Goal: Register for event/course

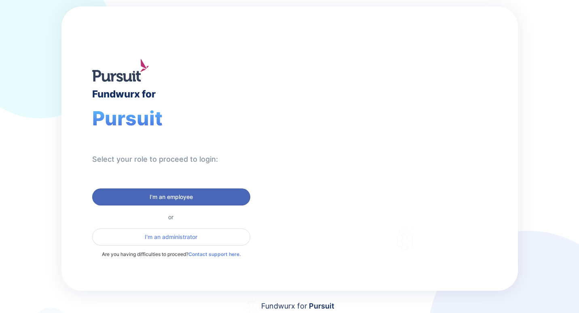
click at [190, 190] on button "I'm an employee" at bounding box center [171, 196] width 158 height 17
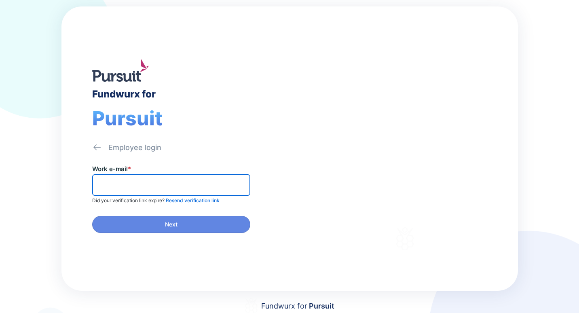
click at [190, 190] on input "text" at bounding box center [171, 185] width 151 height 13
type input "********"
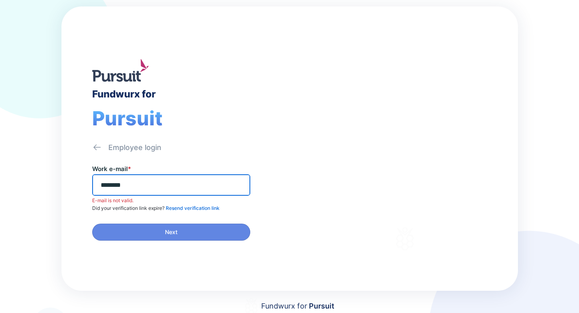
click at [190, 190] on input "********" at bounding box center [171, 185] width 151 height 13
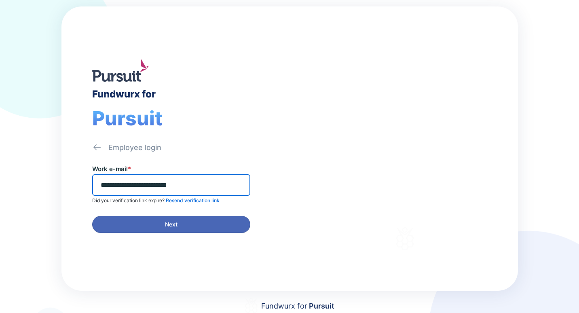
type input "**********"
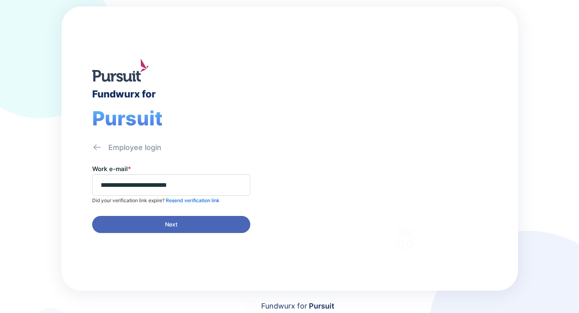
click at [189, 223] on span "Next" at bounding box center [171, 224] width 148 height 8
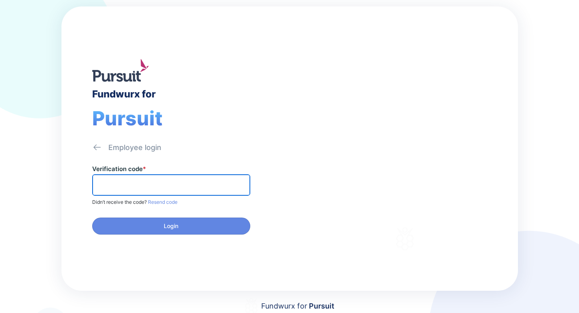
click at [153, 184] on input "text" at bounding box center [171, 185] width 151 height 13
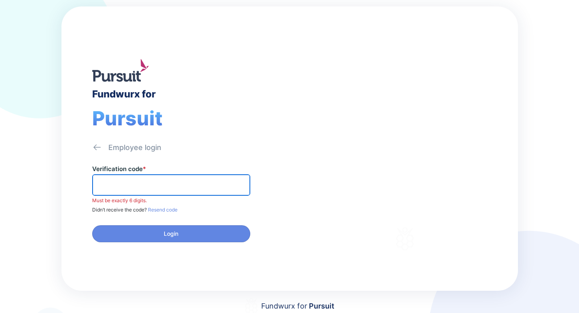
click at [163, 187] on input "text" at bounding box center [171, 185] width 151 height 13
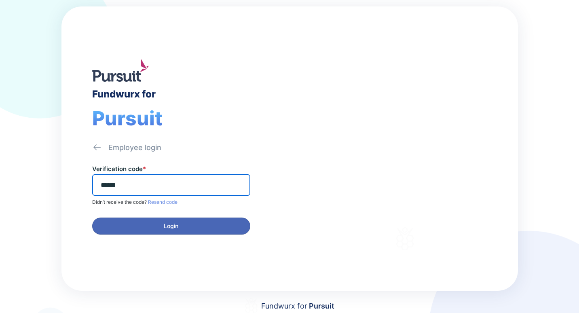
type input "******"
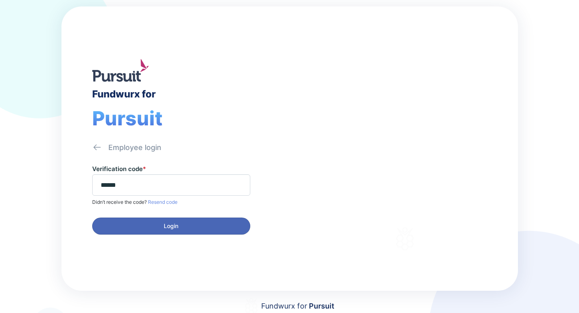
click at [180, 230] on button "Login" at bounding box center [171, 225] width 158 height 17
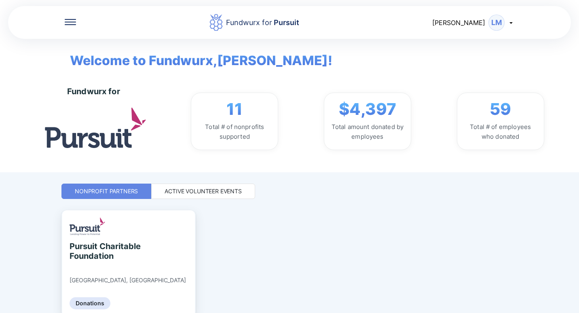
click at [224, 195] on div "Active Volunteer Events" at bounding box center [203, 191] width 104 height 15
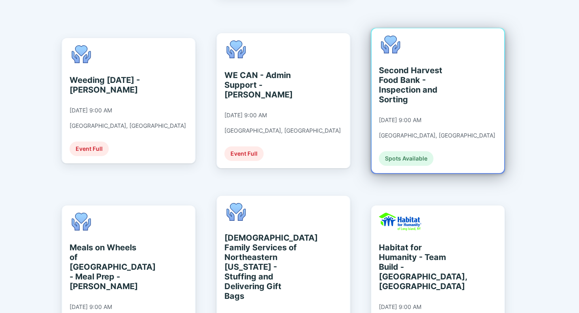
scroll to position [364, 0]
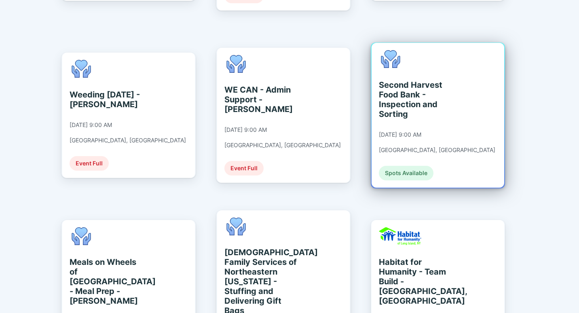
click at [451, 133] on div "Second Harvest Food Bank - Inspection and Sorting [DATE] 9:00 AM [GEOGRAPHIC_DA…" at bounding box center [437, 115] width 116 height 130
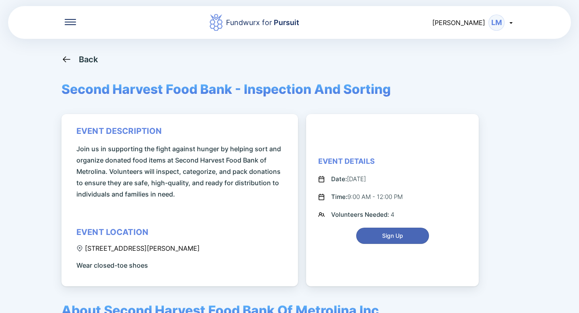
click at [401, 234] on span "Sign Up" at bounding box center [392, 236] width 21 height 8
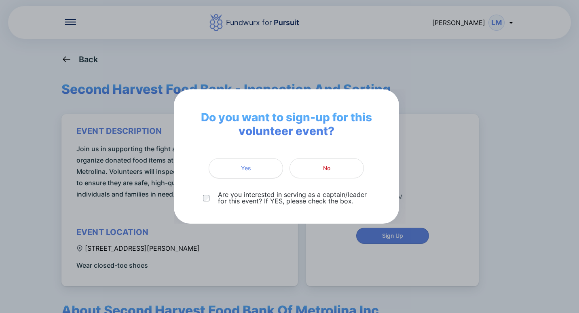
click at [253, 169] on span "Yes" at bounding box center [246, 168] width 64 height 8
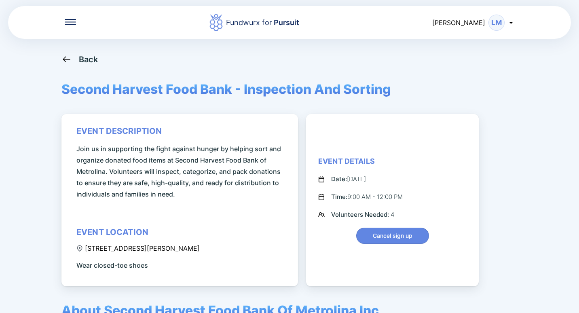
click at [504, 20] on div "[PERSON_NAME]" at bounding box center [473, 23] width 82 height 16
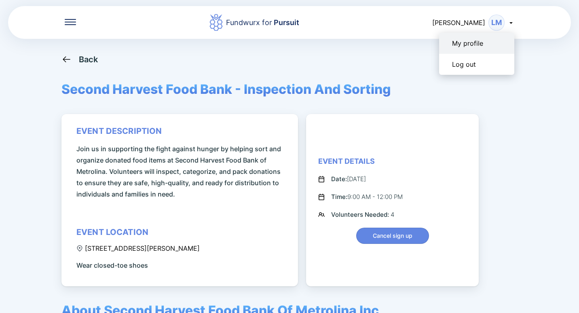
click at [484, 42] on div "My profile" at bounding box center [476, 43] width 75 height 21
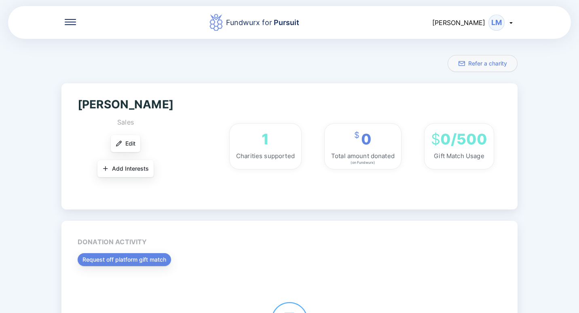
click at [251, 145] on div "1 Charities supported" at bounding box center [265, 146] width 72 height 46
click at [63, 22] on div "Fundwurx for Pursuit [PERSON_NAME]" at bounding box center [289, 22] width 563 height 34
click at [70, 22] on icon at bounding box center [70, 21] width 11 height 1
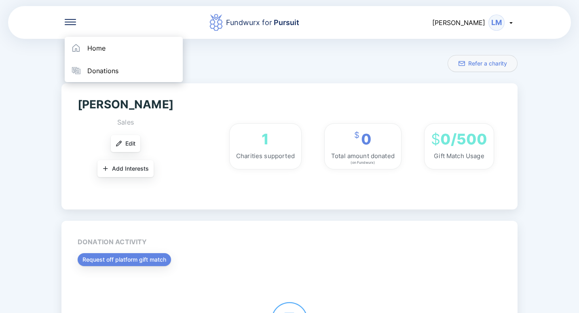
click at [274, 28] on div "Fundwurx for Pursuit" at bounding box center [254, 22] width 90 height 18
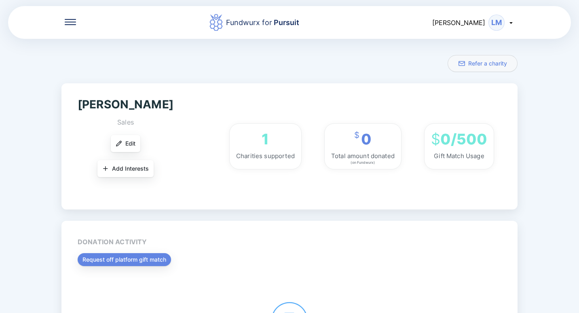
click at [280, 23] on div "Fundwurx for Pursuit" at bounding box center [262, 22] width 73 height 11
click at [70, 24] on icon at bounding box center [70, 22] width 11 height 6
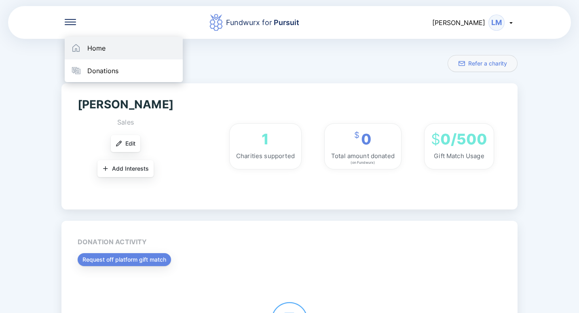
click at [78, 44] on icon at bounding box center [76, 48] width 10 height 10
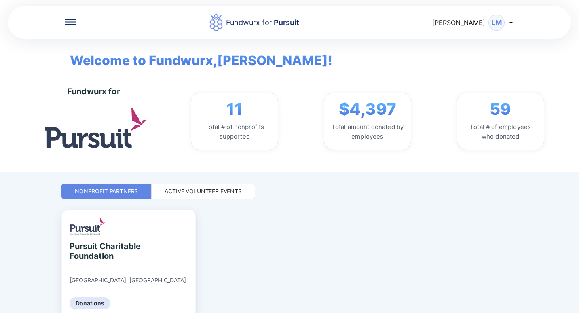
scroll to position [38, 0]
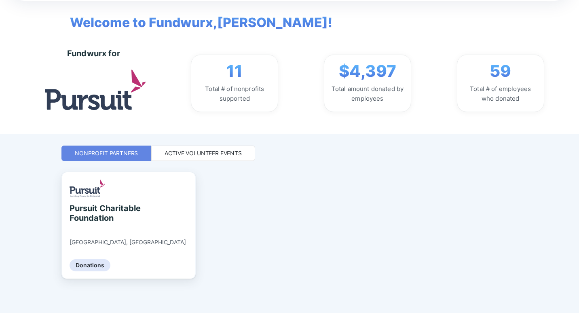
click at [224, 154] on div "Active Volunteer Events" at bounding box center [203, 153] width 77 height 8
